Goal: Find specific page/section: Find specific page/section

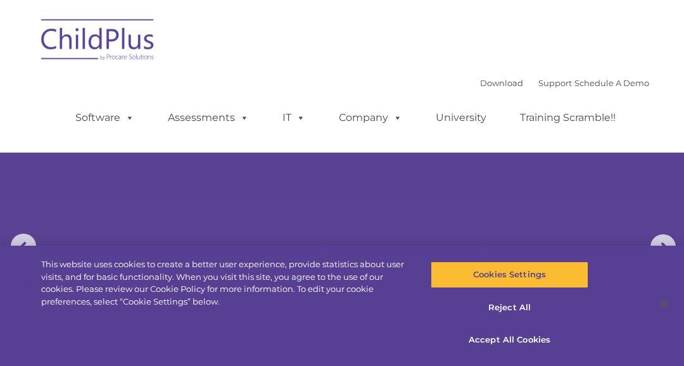
select select "MEDIUM"
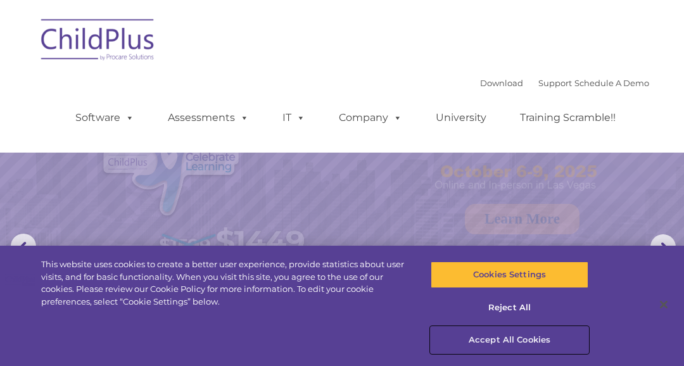
click at [534, 344] on button "Accept All Cookies" at bounding box center [509, 340] width 157 height 27
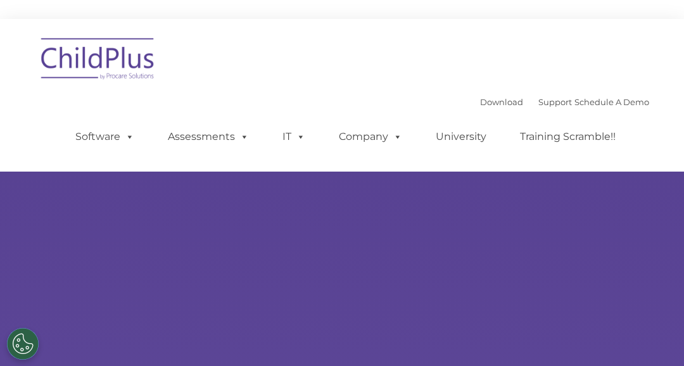
type input ""
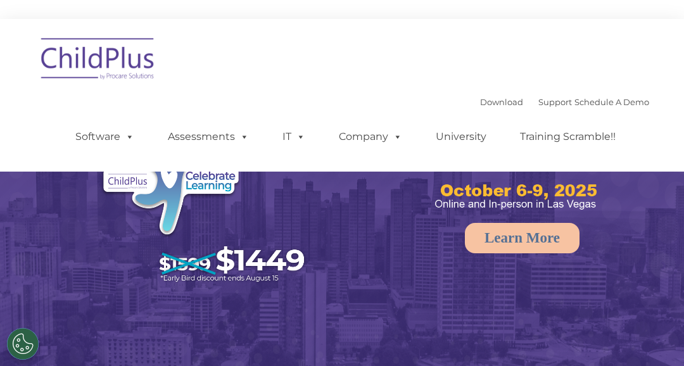
select select "MEDIUM"
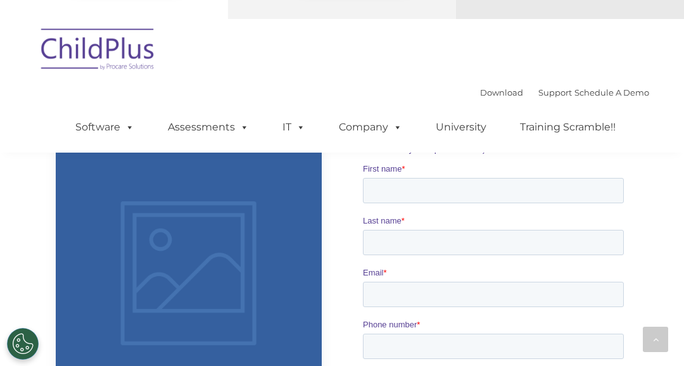
scroll to position [914, 0]
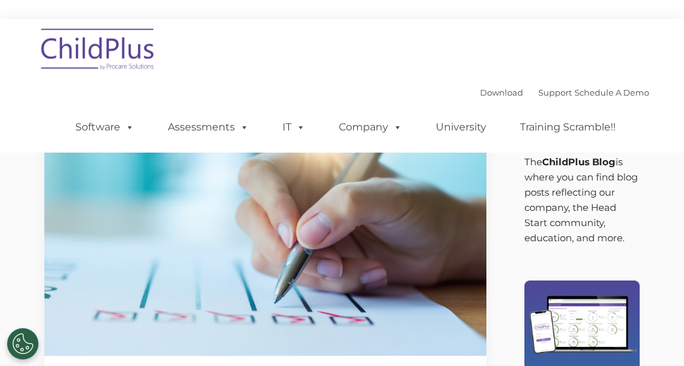
type input ""
